Goal: Task Accomplishment & Management: Use online tool/utility

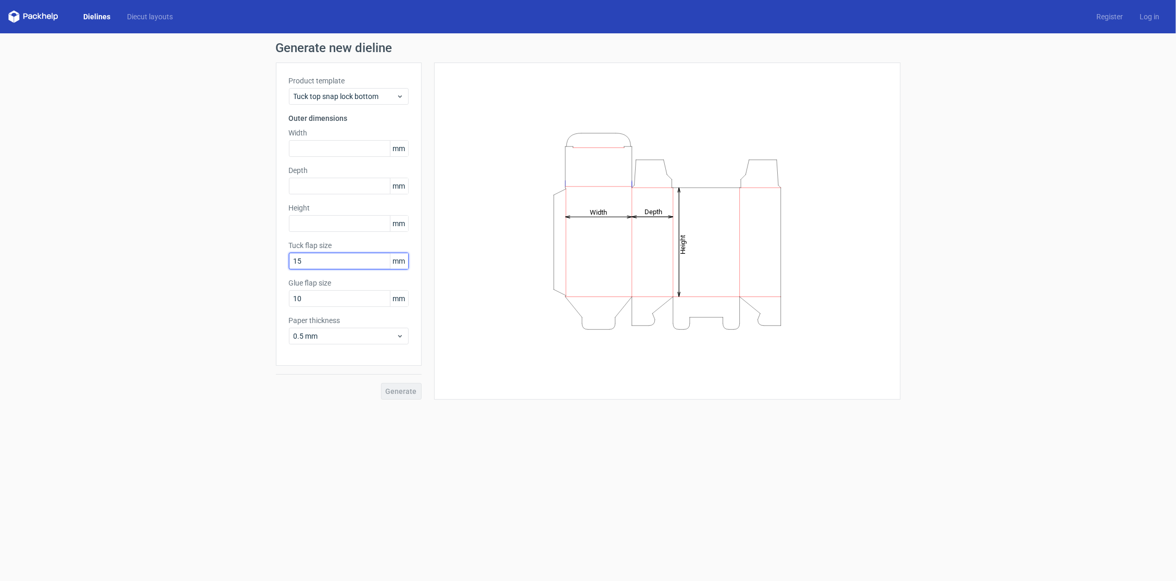
click at [324, 254] on input "15" at bounding box center [349, 261] width 120 height 17
click at [305, 295] on input "10" at bounding box center [349, 298] width 120 height 17
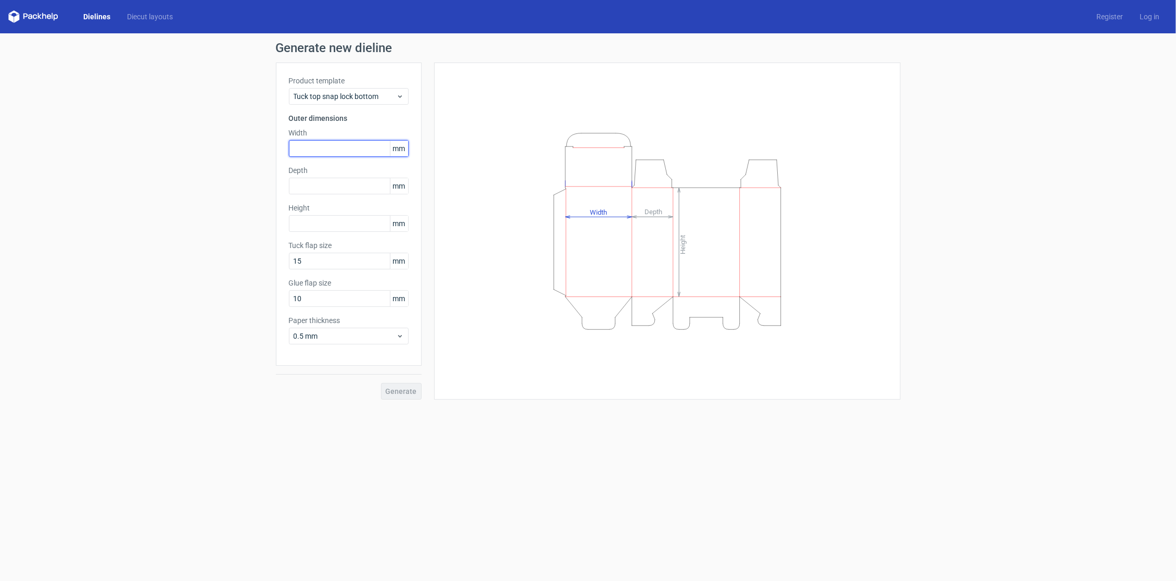
click at [319, 151] on input "text" at bounding box center [349, 148] width 120 height 17
type input "50"
type input "2"
type input "135"
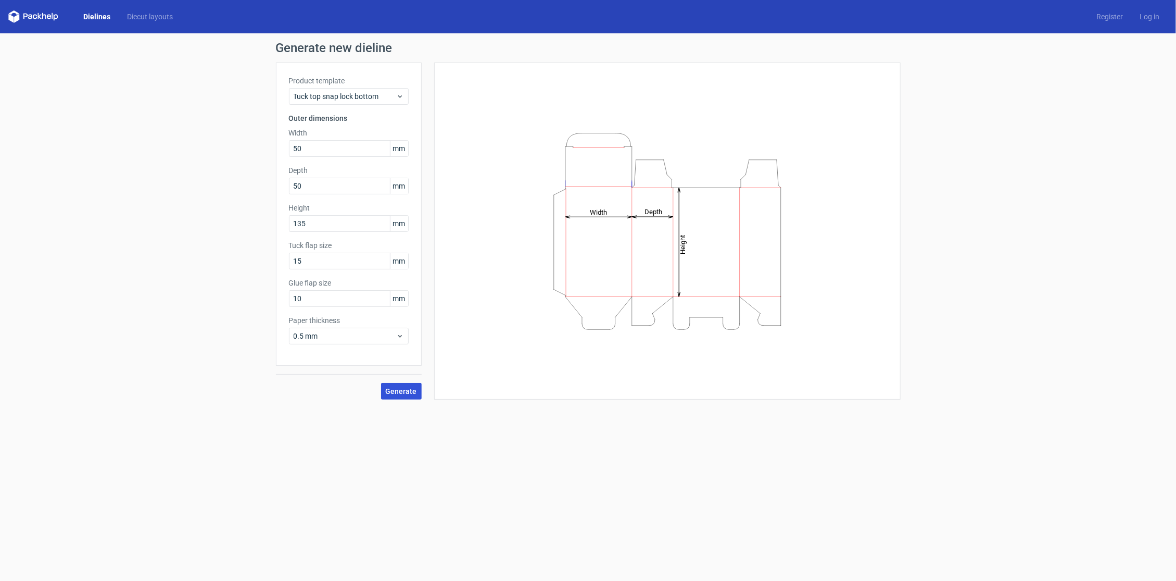
click at [406, 387] on span "Generate" at bounding box center [401, 390] width 31 height 7
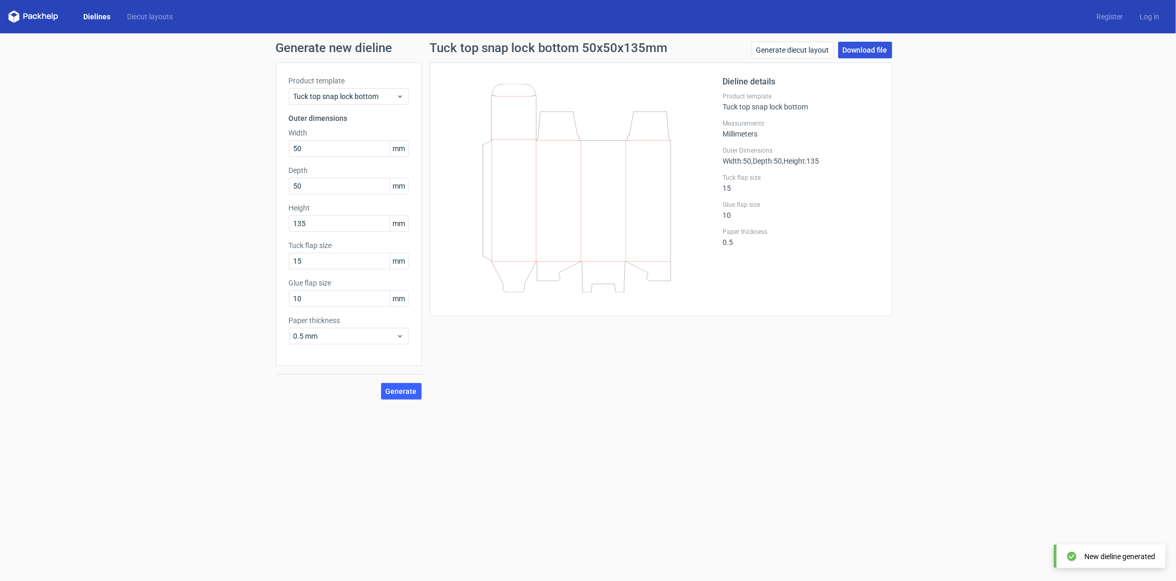
click at [872, 55] on link "Download file" at bounding box center [865, 50] width 54 height 17
